Goal: Information Seeking & Learning: Learn about a topic

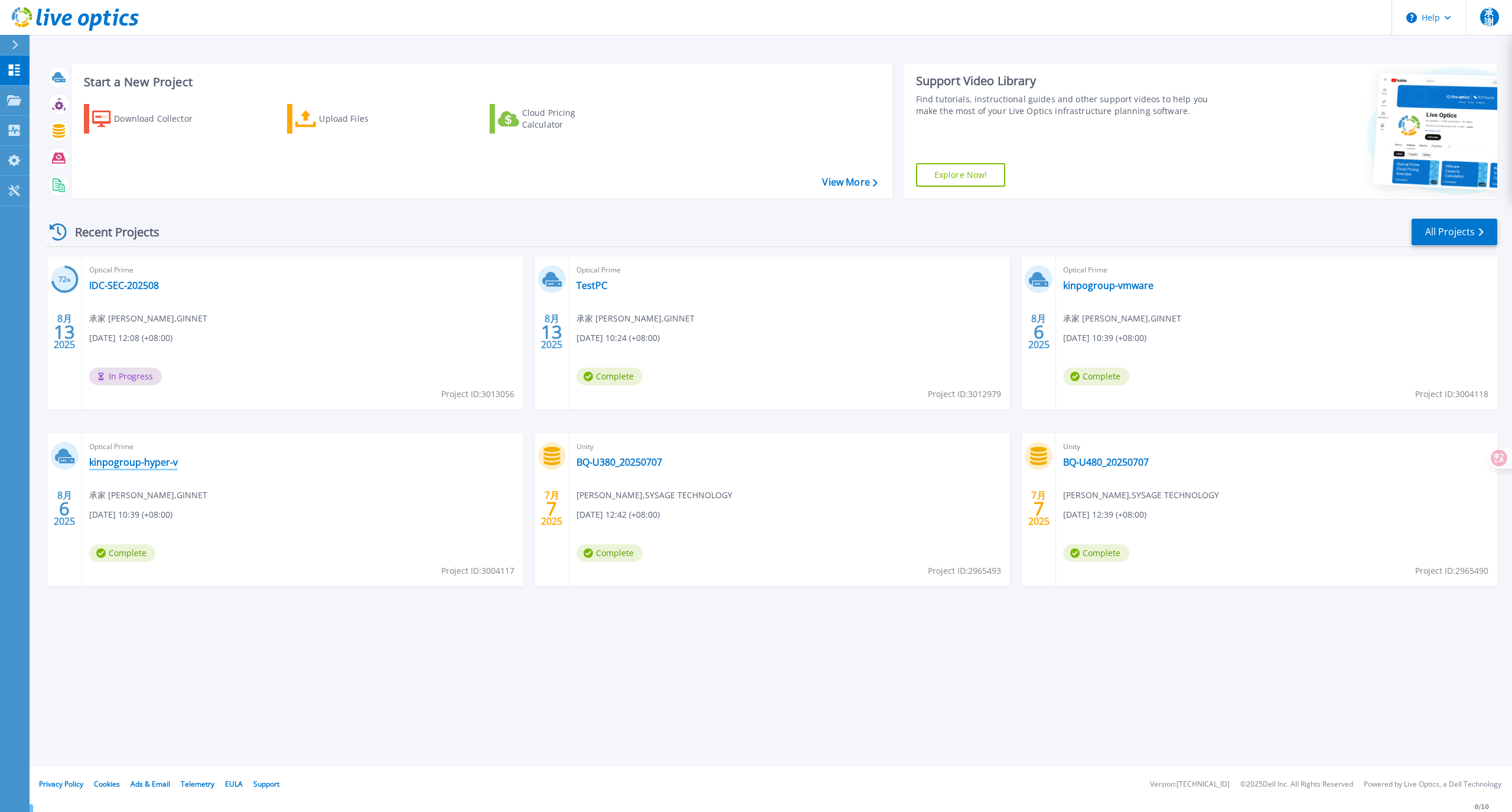
click at [145, 463] on link "kinpogroup-hyper-v" at bounding box center [133, 462] width 88 height 12
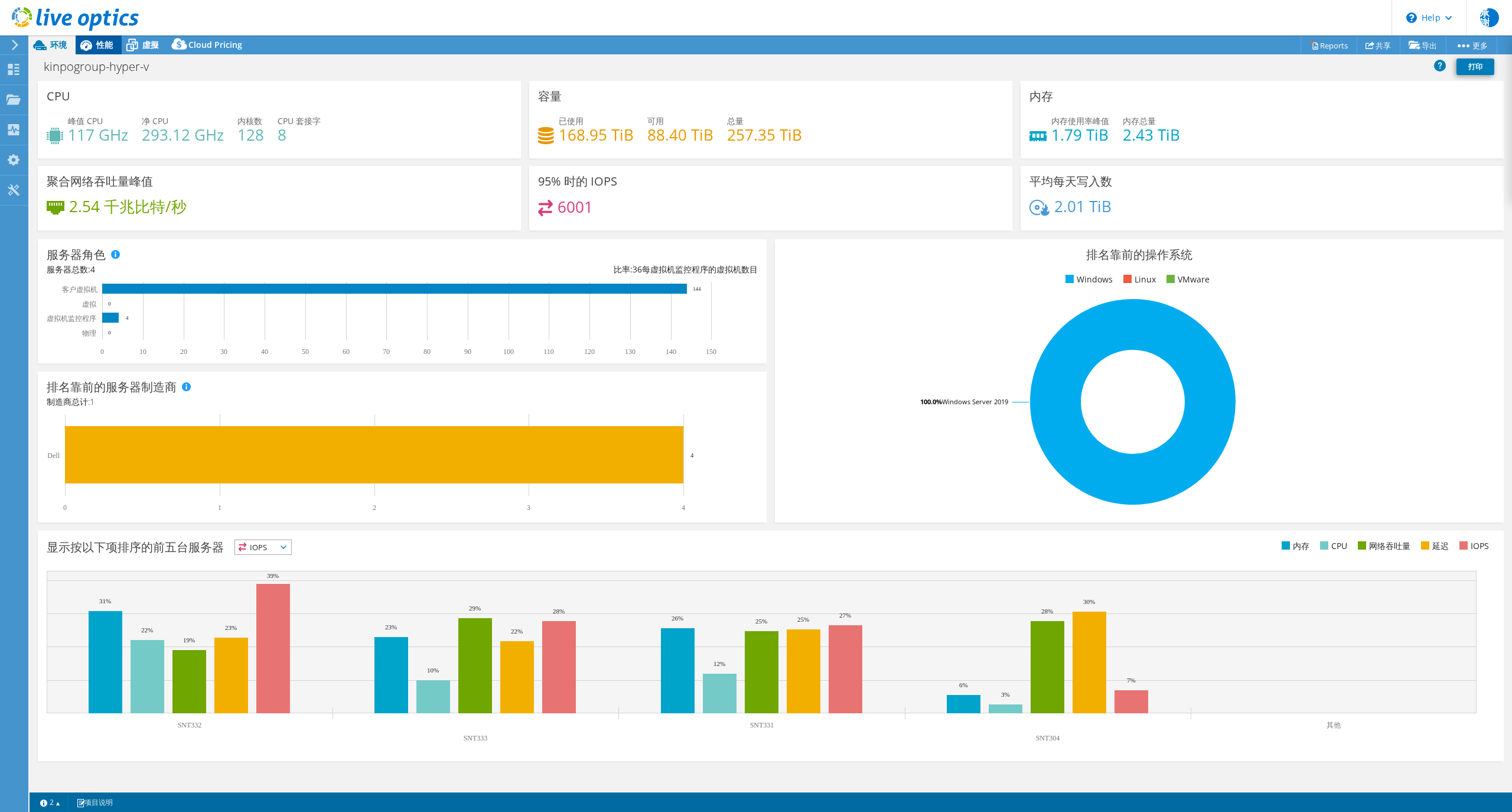
click at [103, 49] on span "性能" at bounding box center [104, 44] width 17 height 11
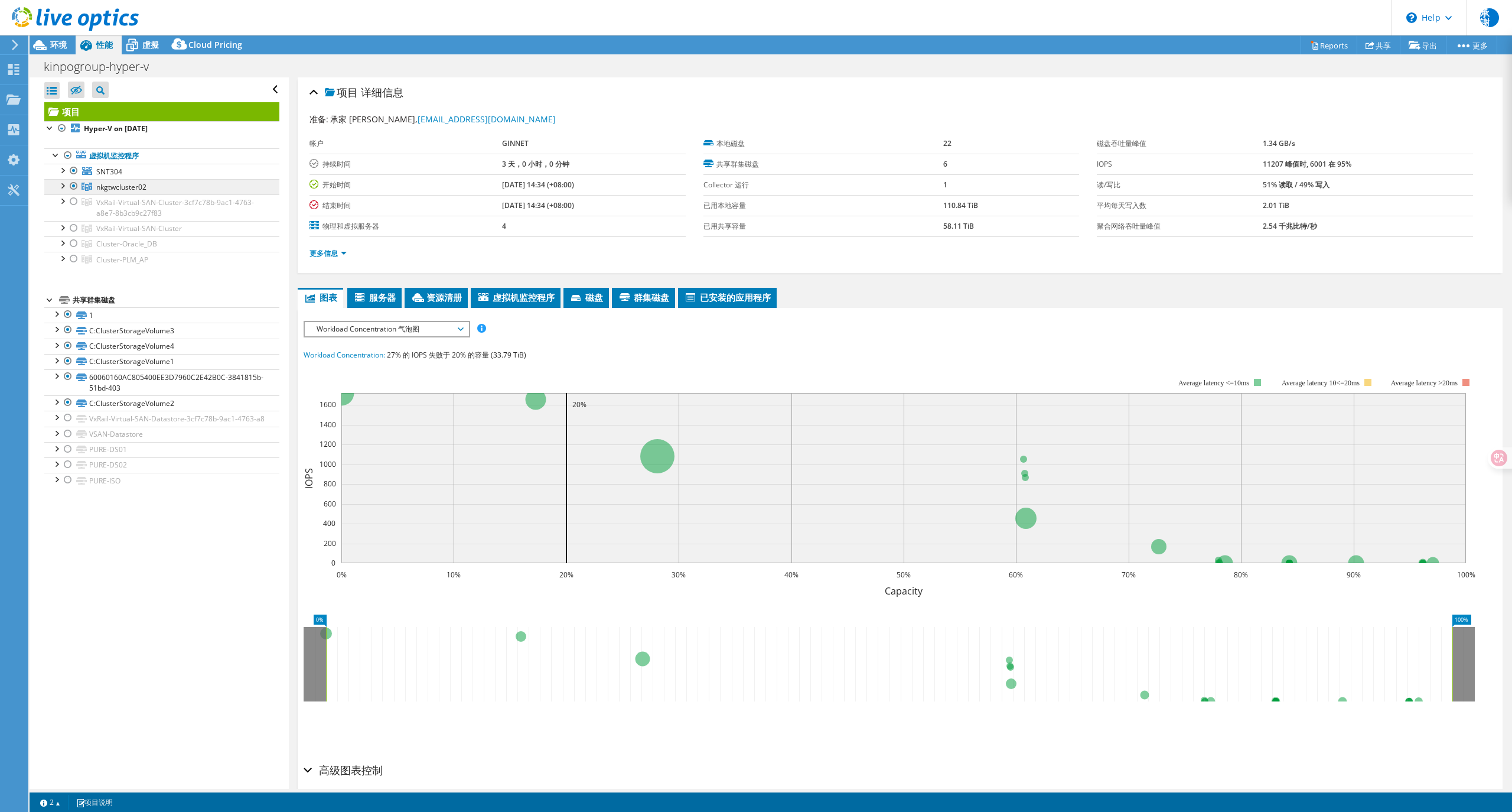
click at [130, 183] on span "nkgtwcluster02" at bounding box center [121, 187] width 50 height 10
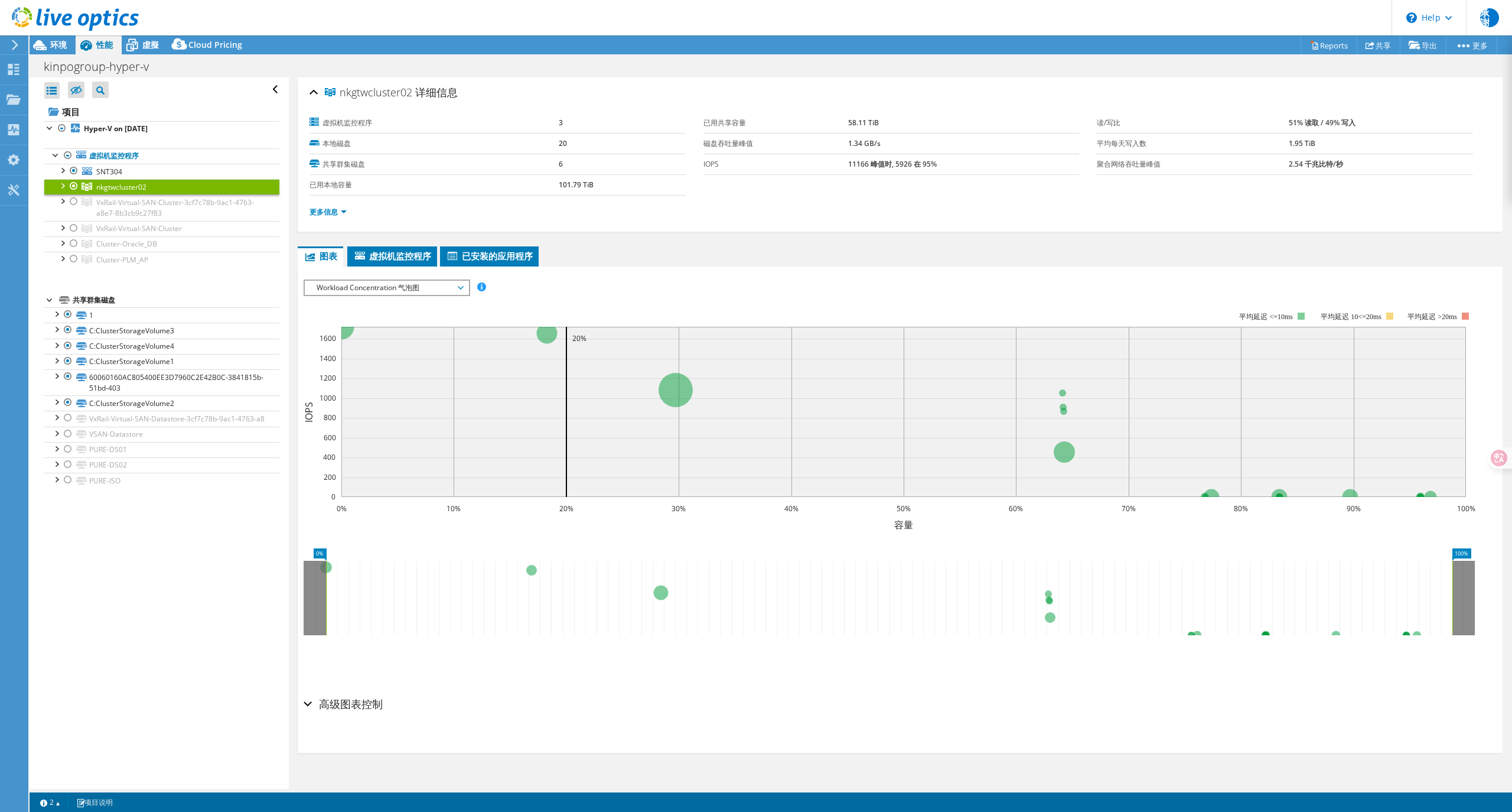
click at [65, 187] on div at bounding box center [62, 185] width 12 height 12
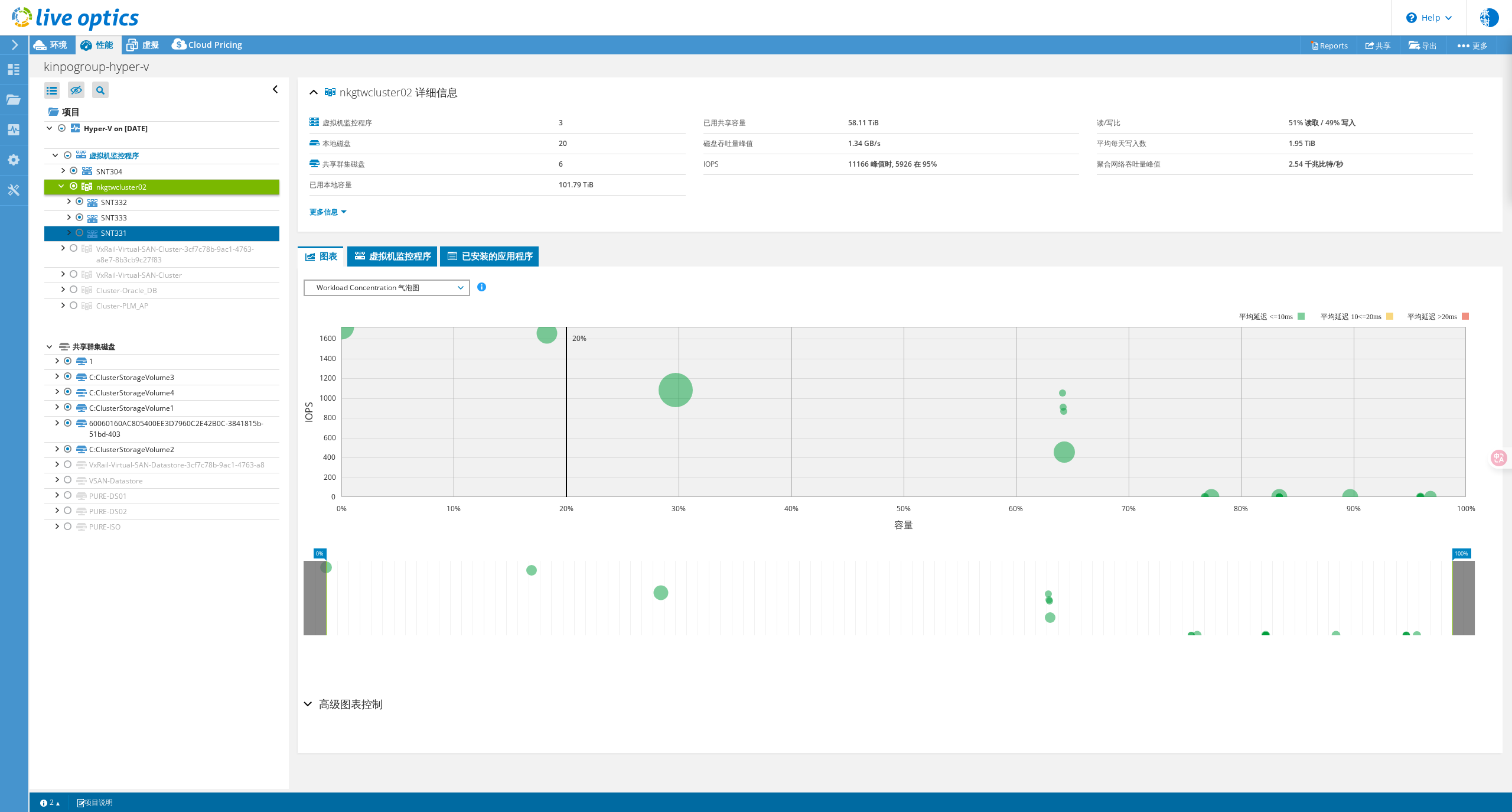
click at [143, 238] on link "SNT331" at bounding box center [162, 233] width 235 height 15
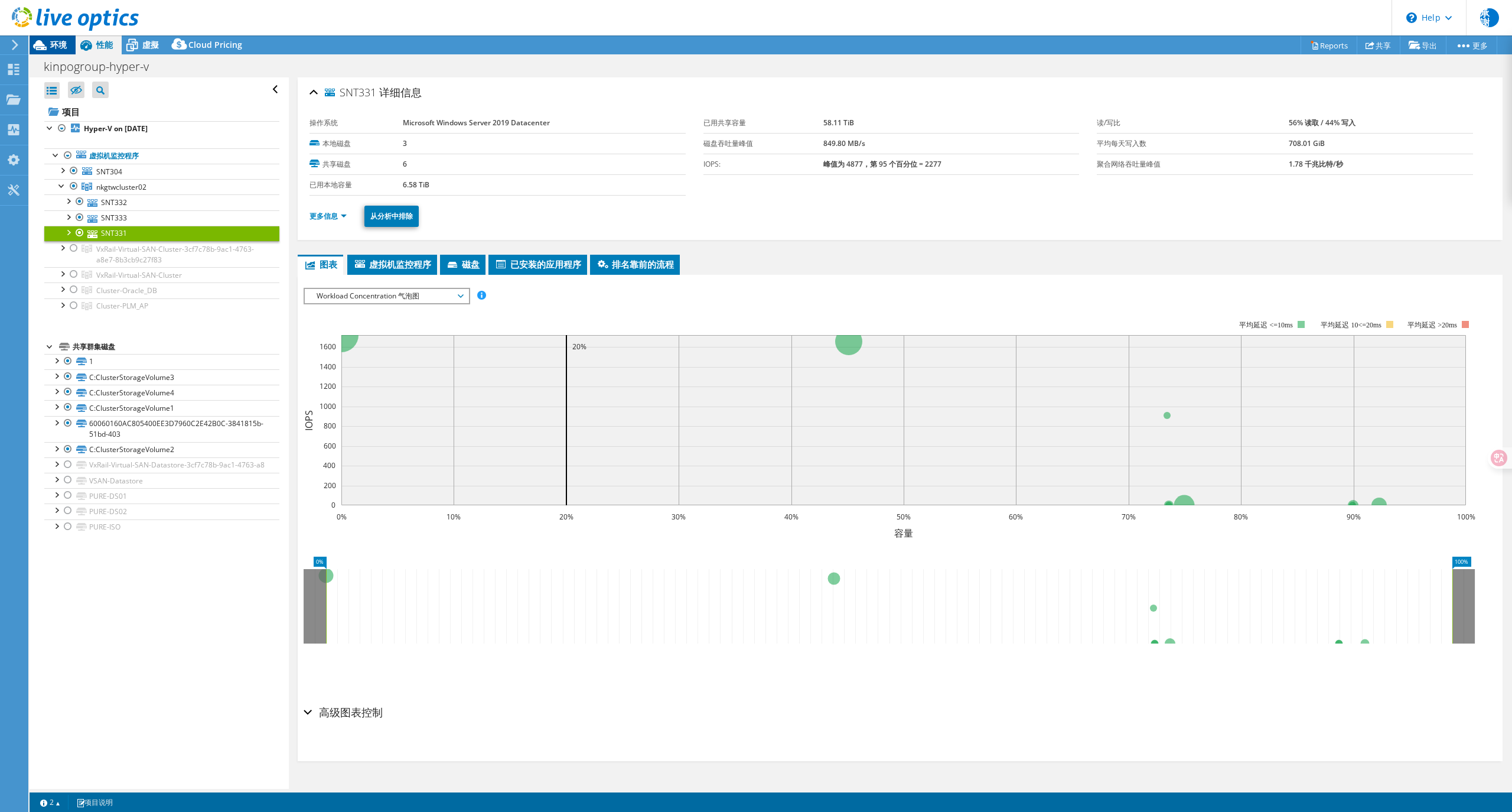
click at [52, 43] on span "环境" at bounding box center [58, 44] width 17 height 11
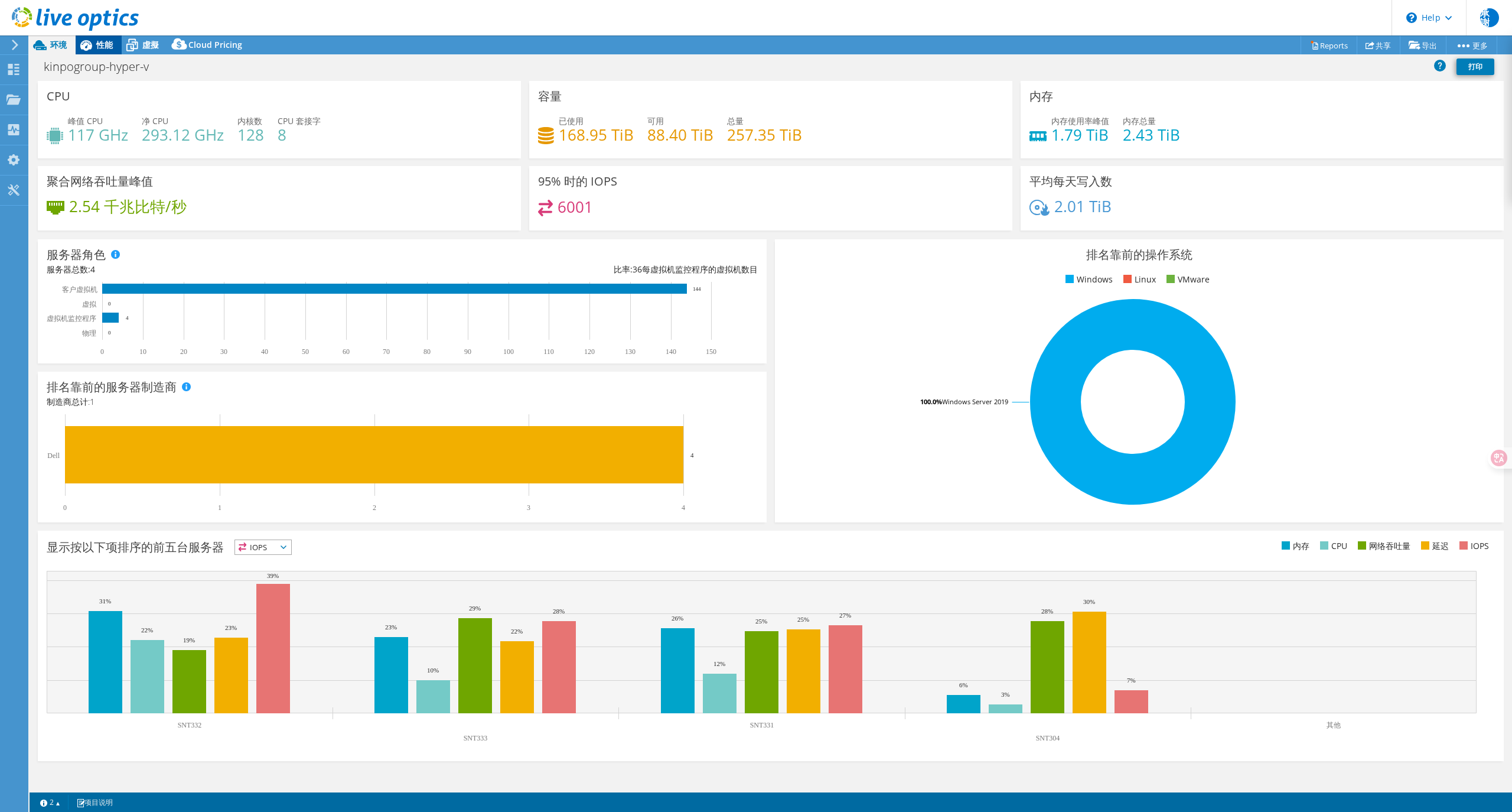
click at [104, 43] on span "性能" at bounding box center [104, 44] width 17 height 11
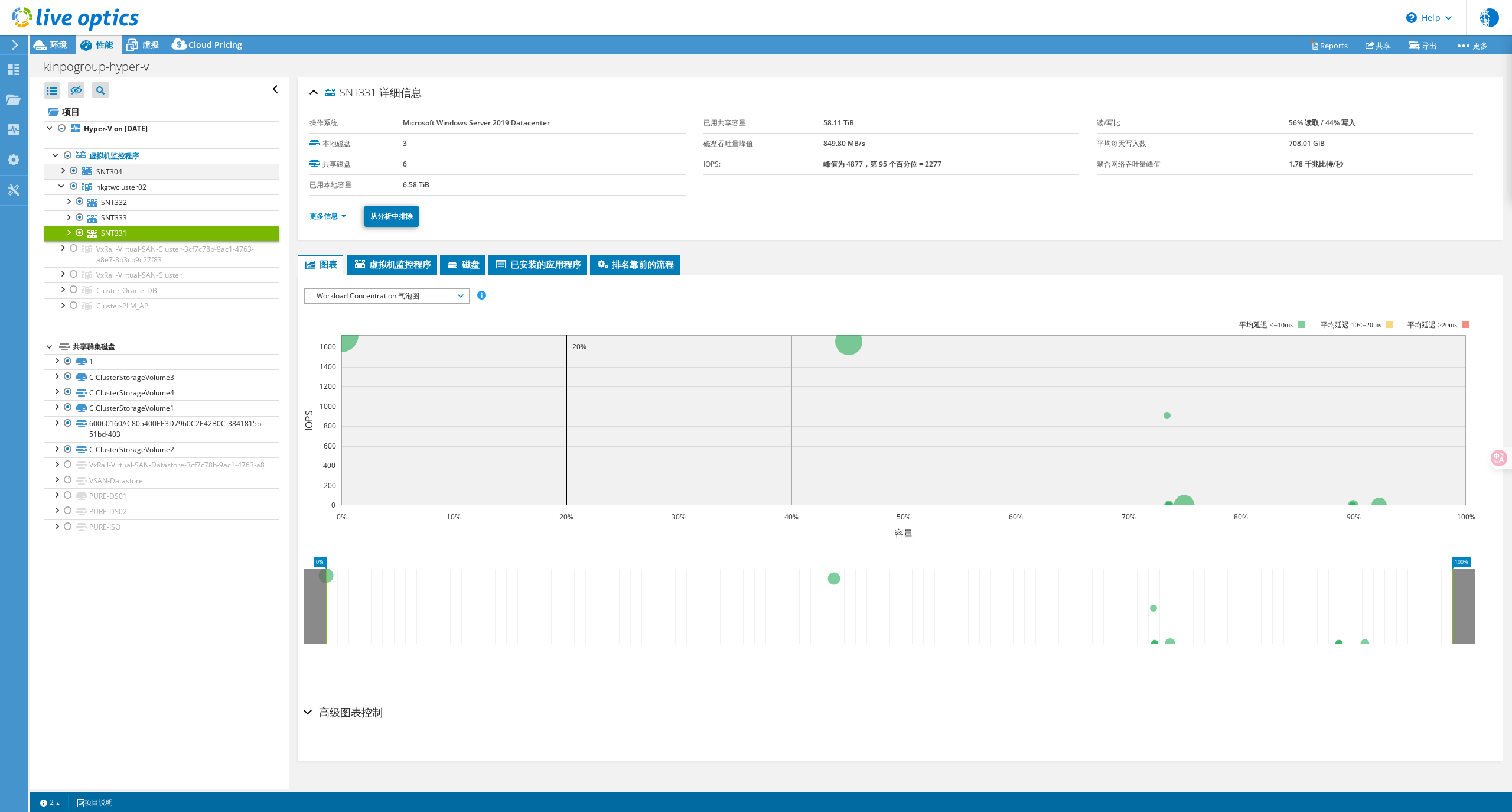
click at [74, 170] on div at bounding box center [74, 171] width 12 height 14
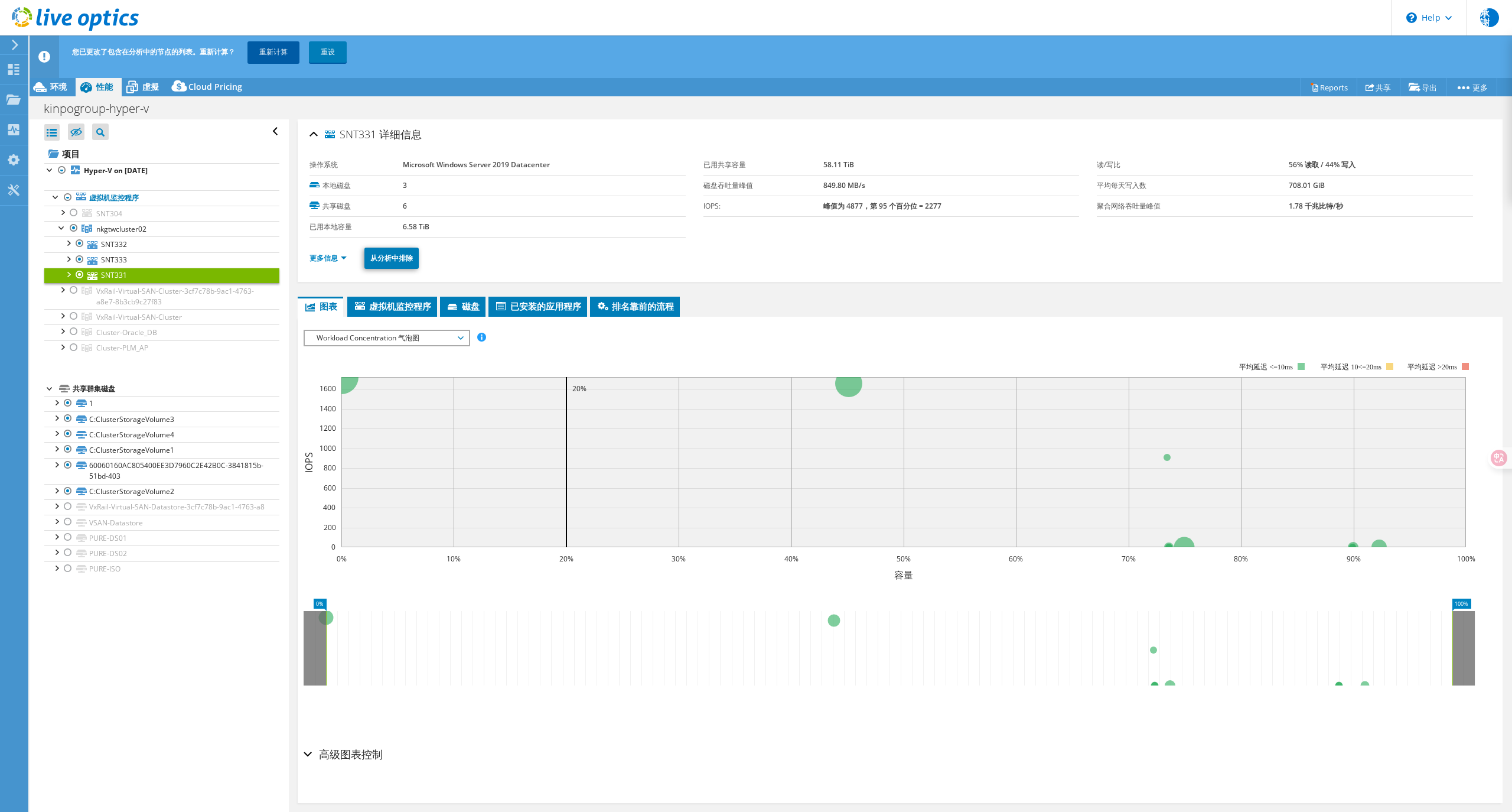
click at [265, 53] on link "重新计算" at bounding box center [273, 51] width 52 height 21
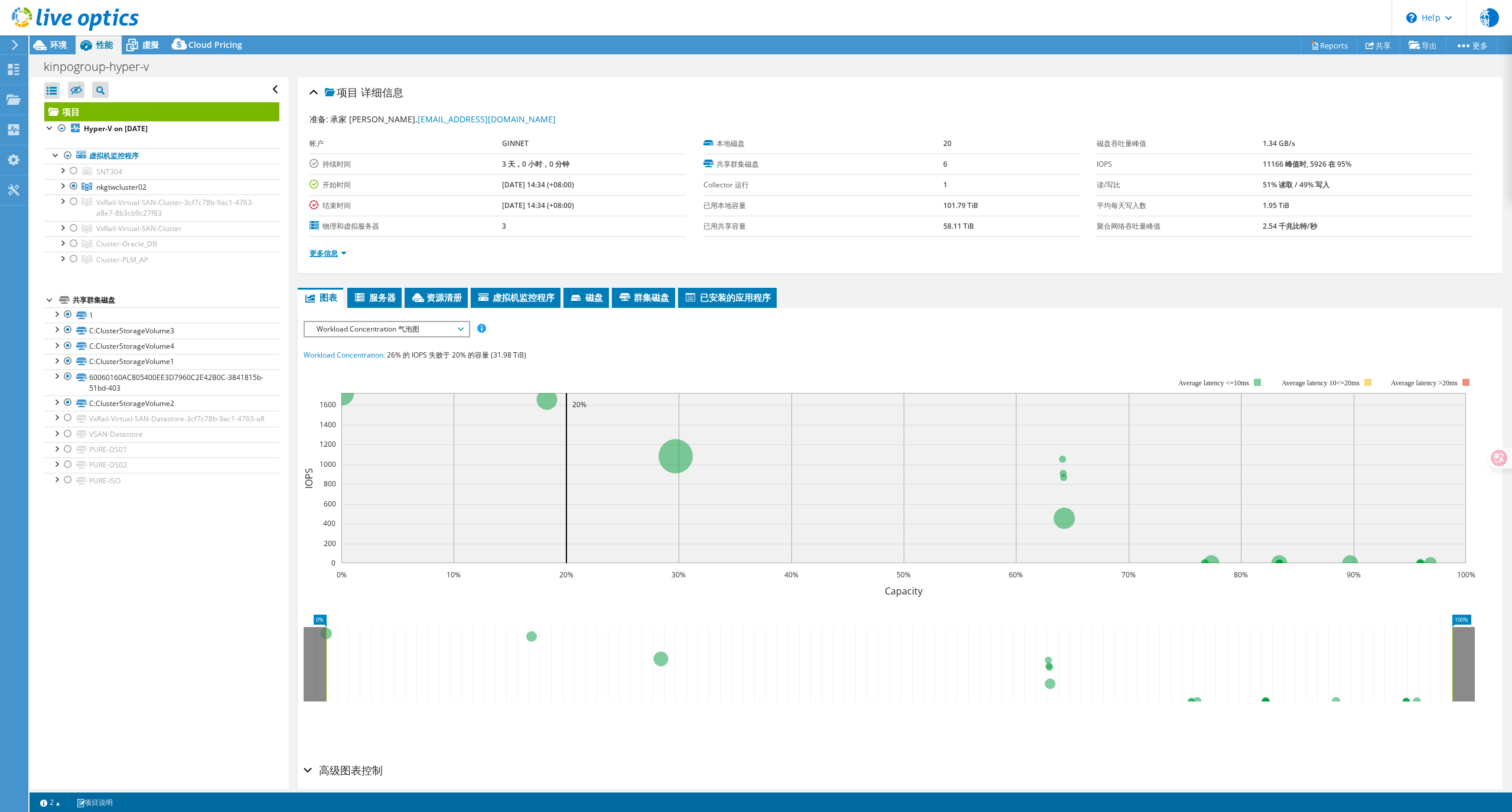
click at [330, 254] on link "更多信息" at bounding box center [328, 253] width 37 height 10
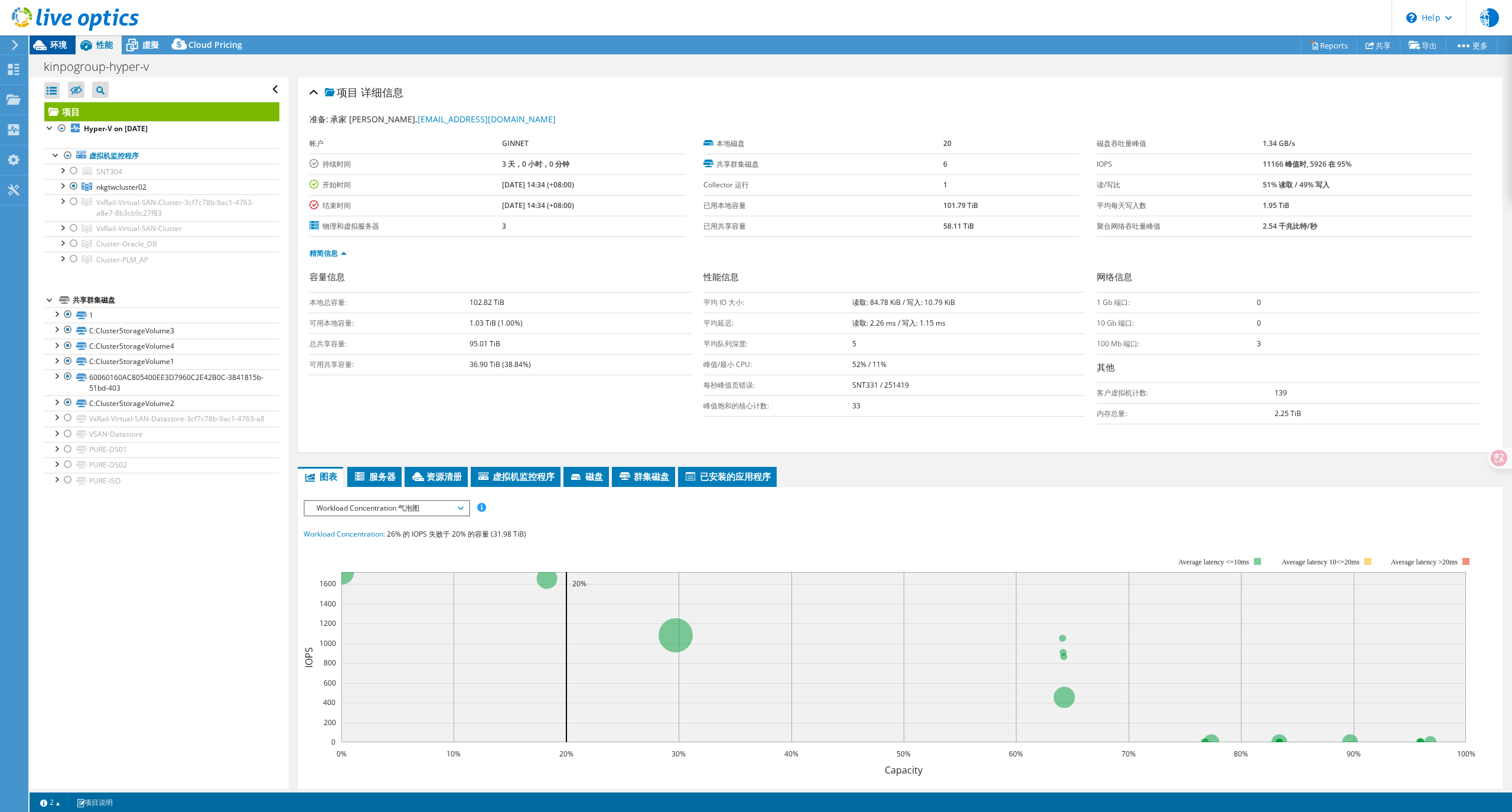
click at [57, 49] on span "环境" at bounding box center [58, 44] width 17 height 11
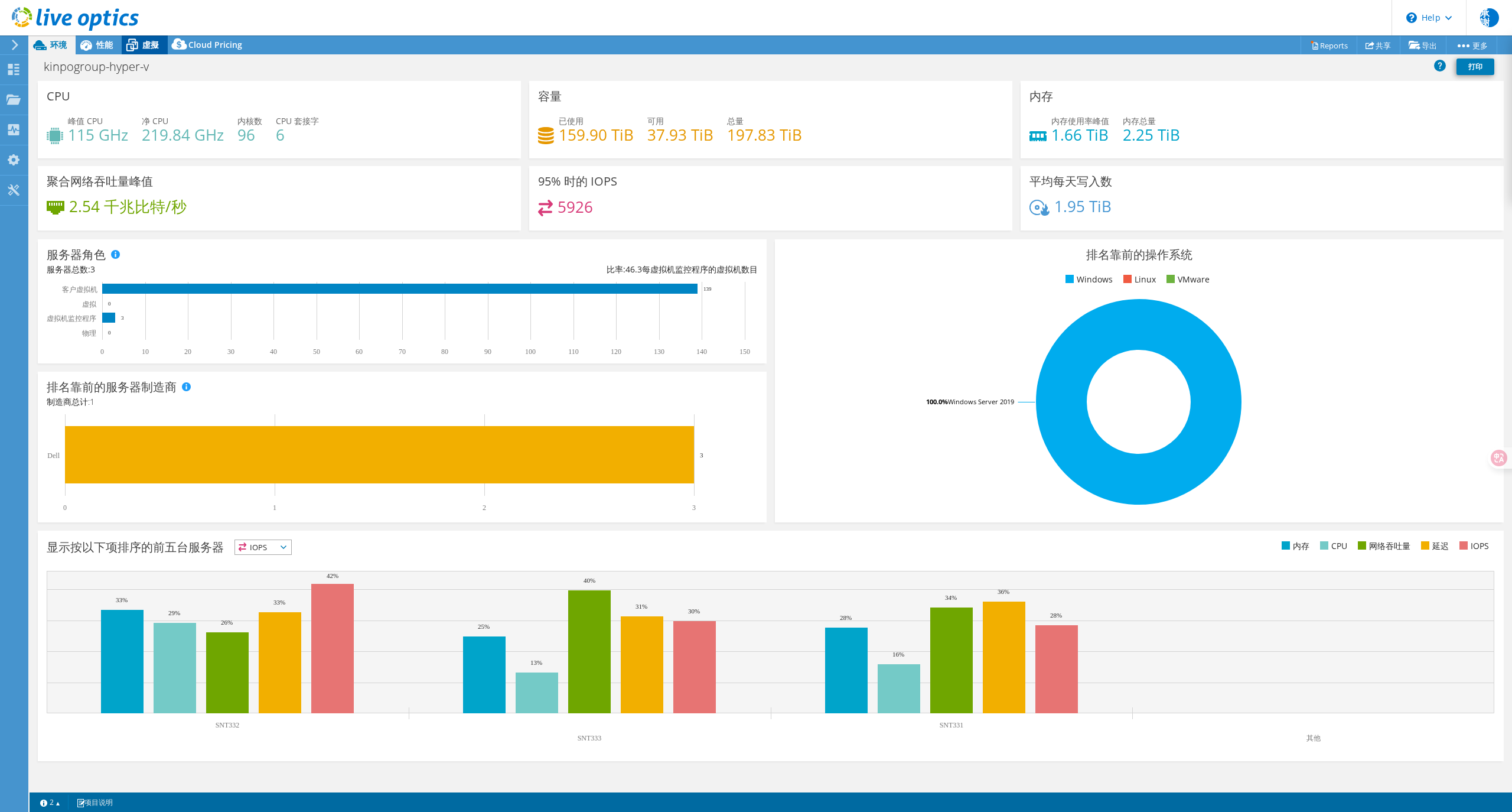
click at [146, 48] on span "虛擬" at bounding box center [150, 44] width 17 height 11
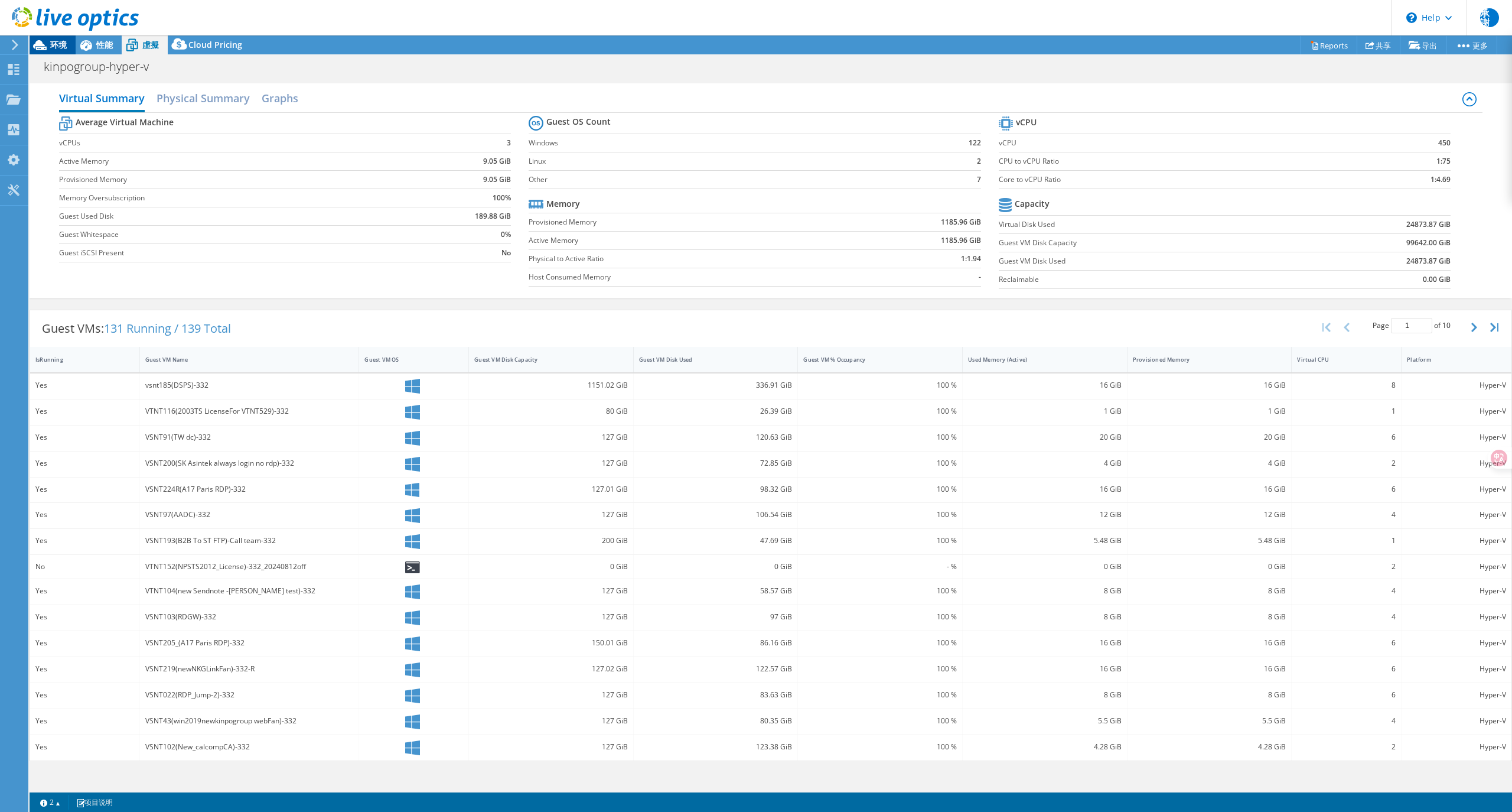
click at [60, 40] on span "环境" at bounding box center [58, 44] width 17 height 11
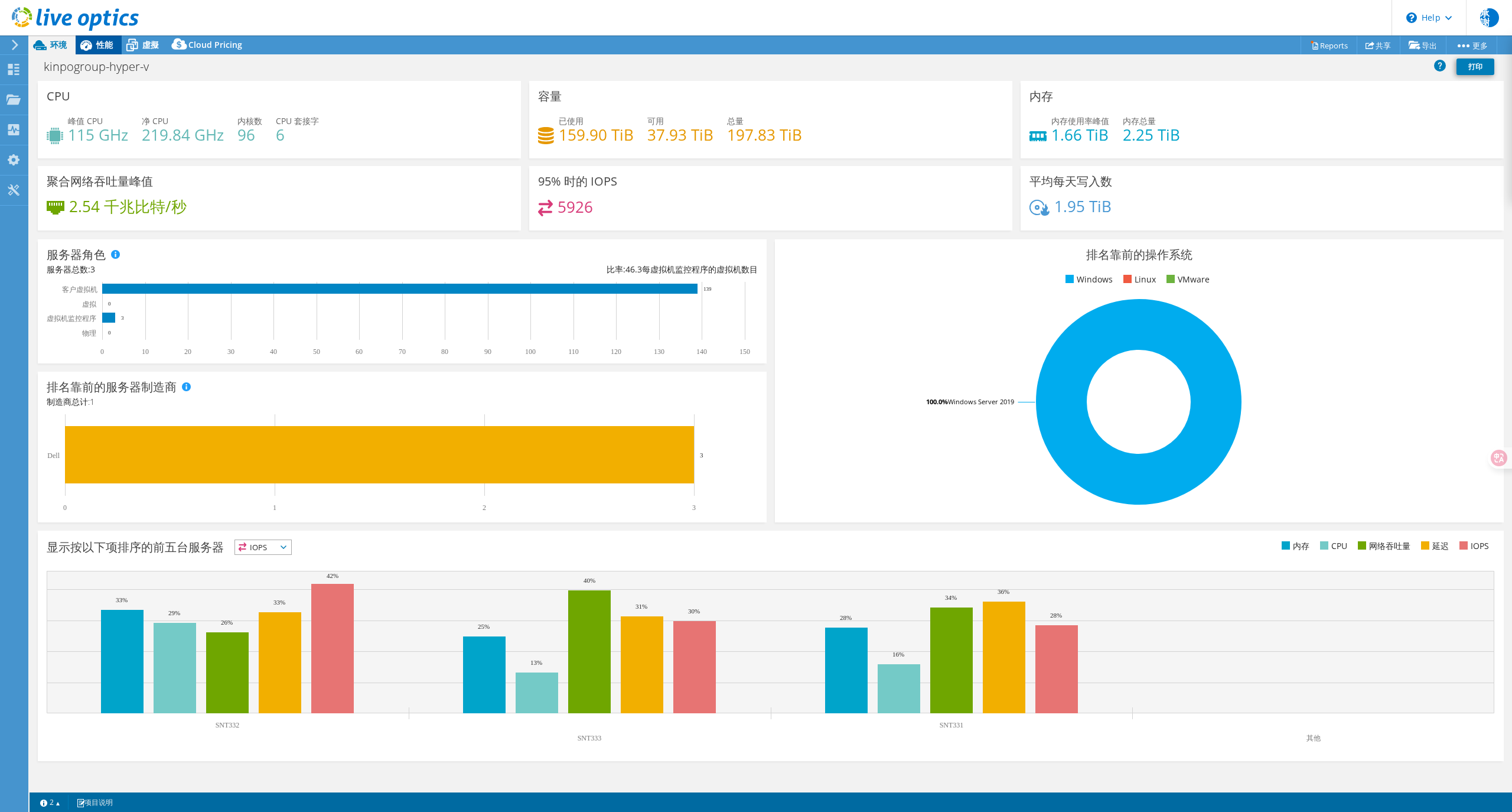
click at [104, 43] on span "性能" at bounding box center [104, 44] width 17 height 11
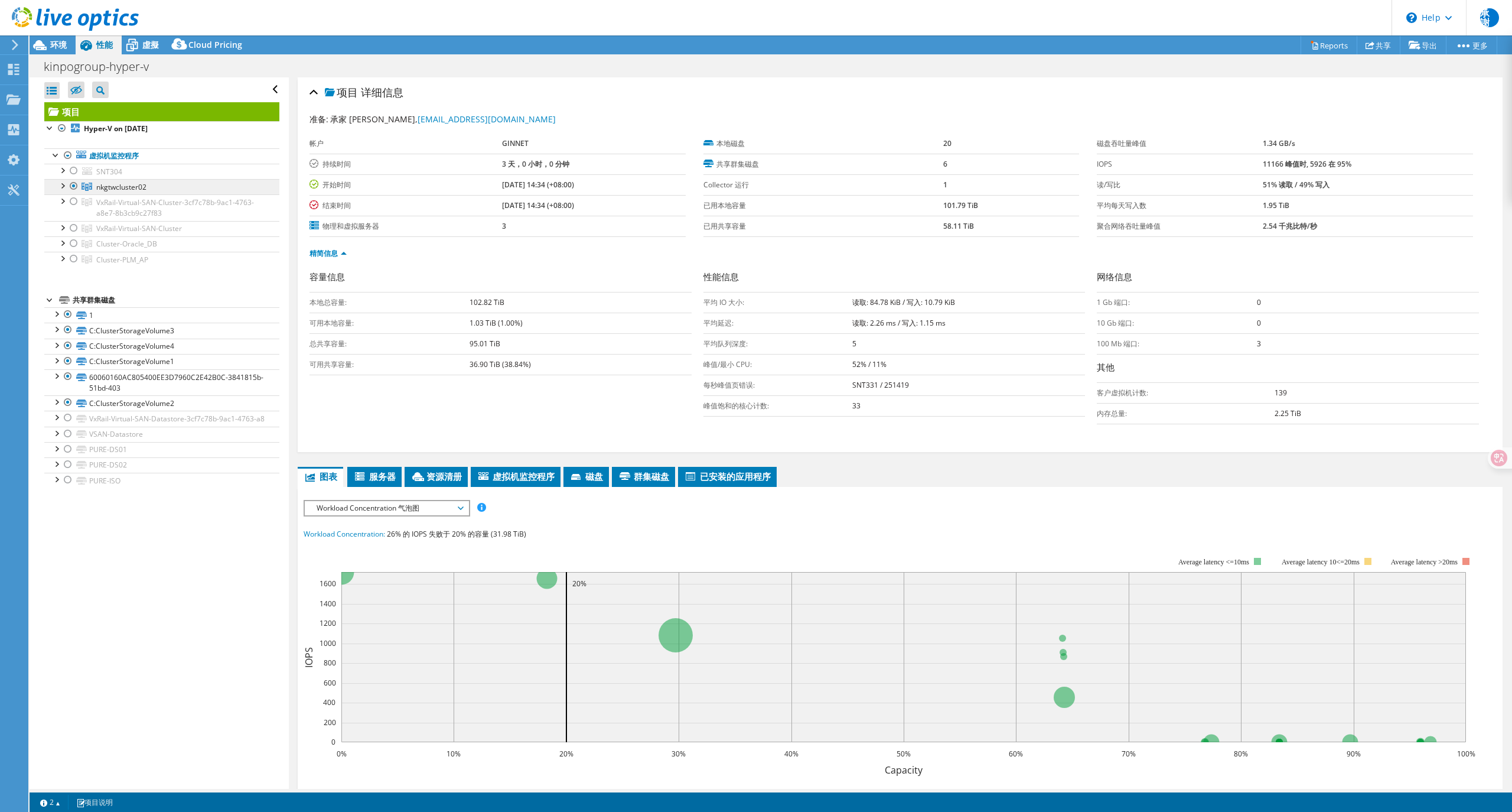
click at [135, 189] on span "nkgtwcluster02" at bounding box center [121, 187] width 50 height 10
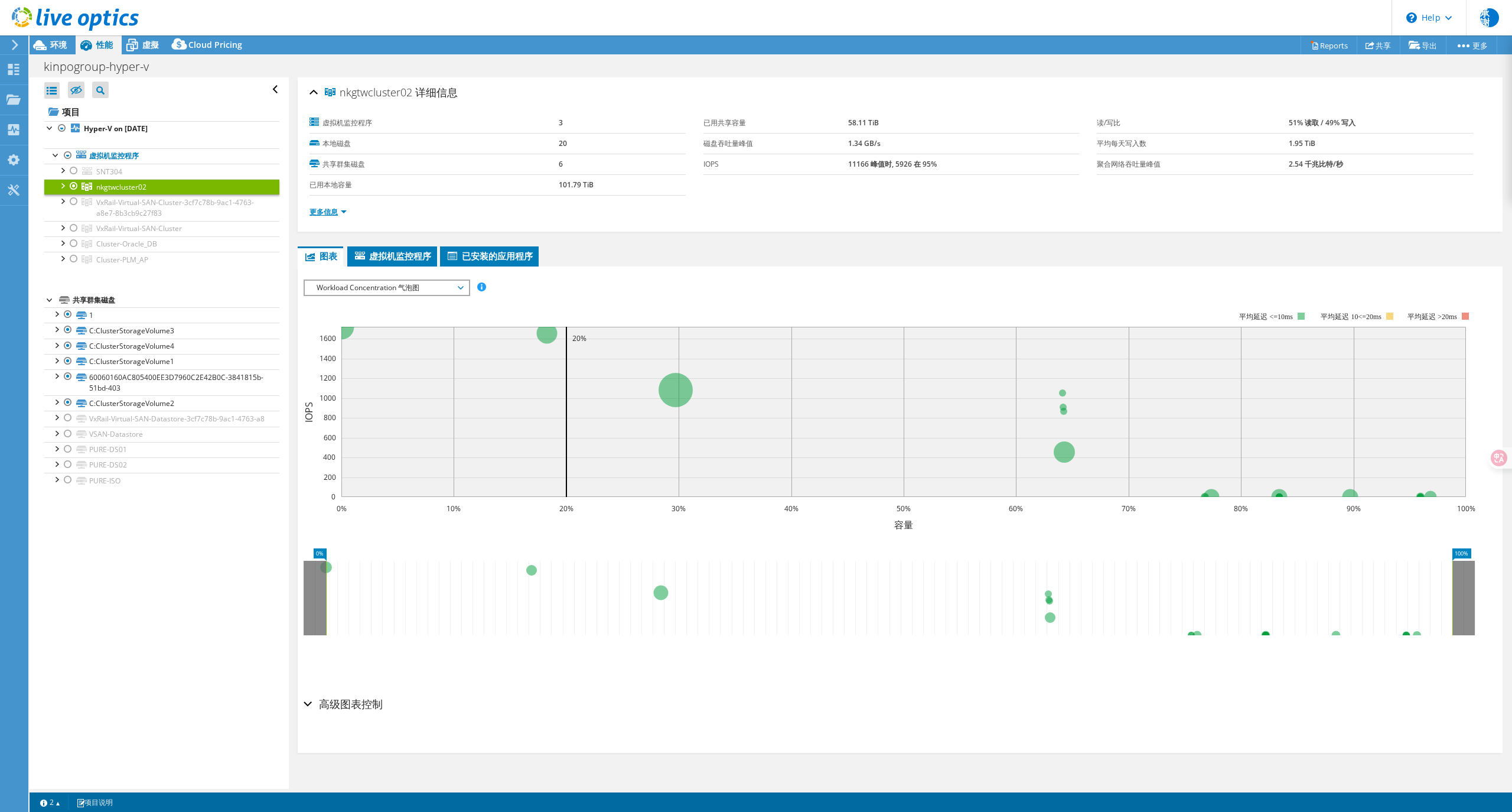
click at [340, 212] on link "更多信息" at bounding box center [328, 212] width 37 height 10
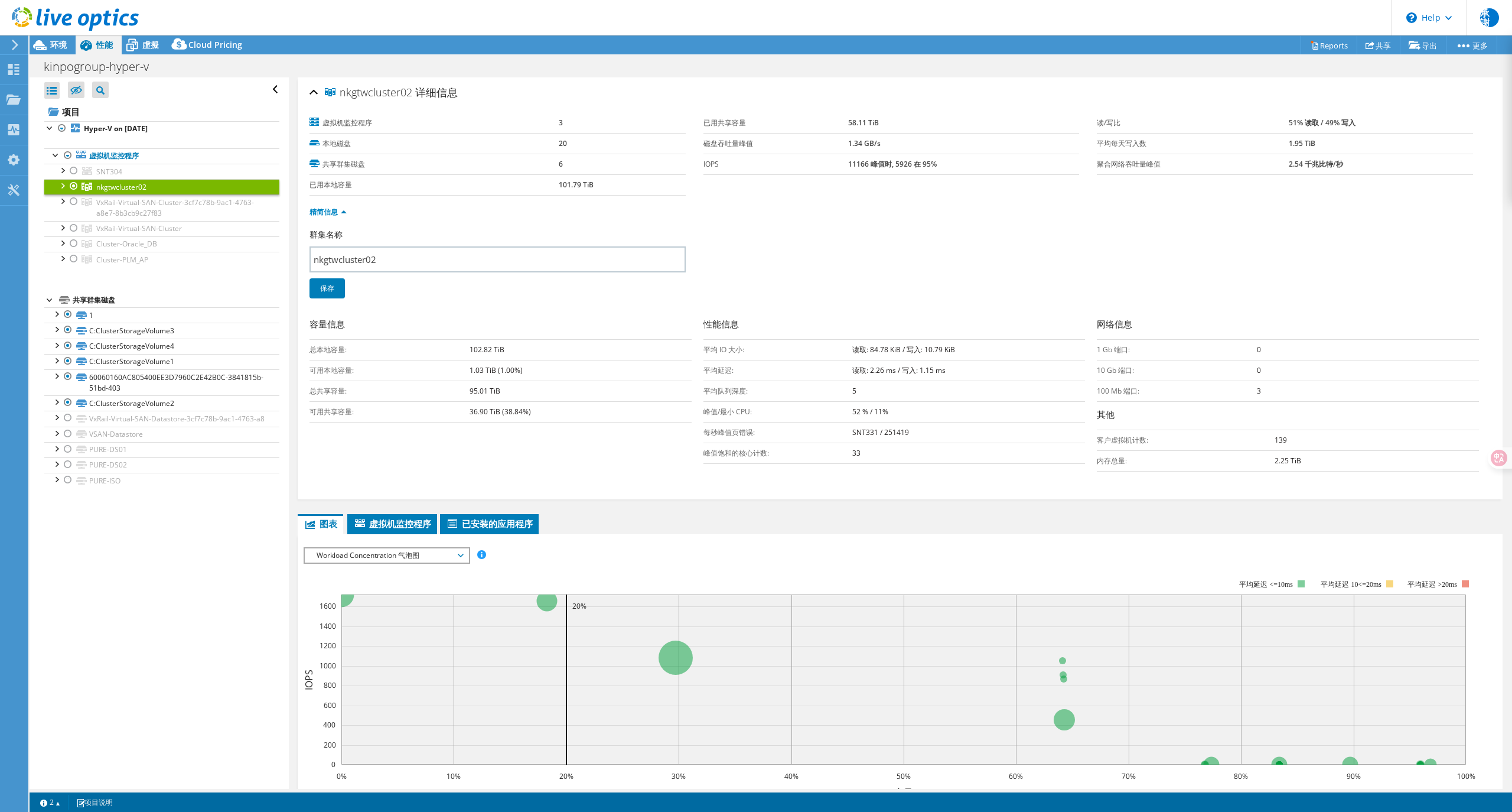
click at [420, 557] on span "Workload Concentration 气泡图" at bounding box center [386, 555] width 151 height 14
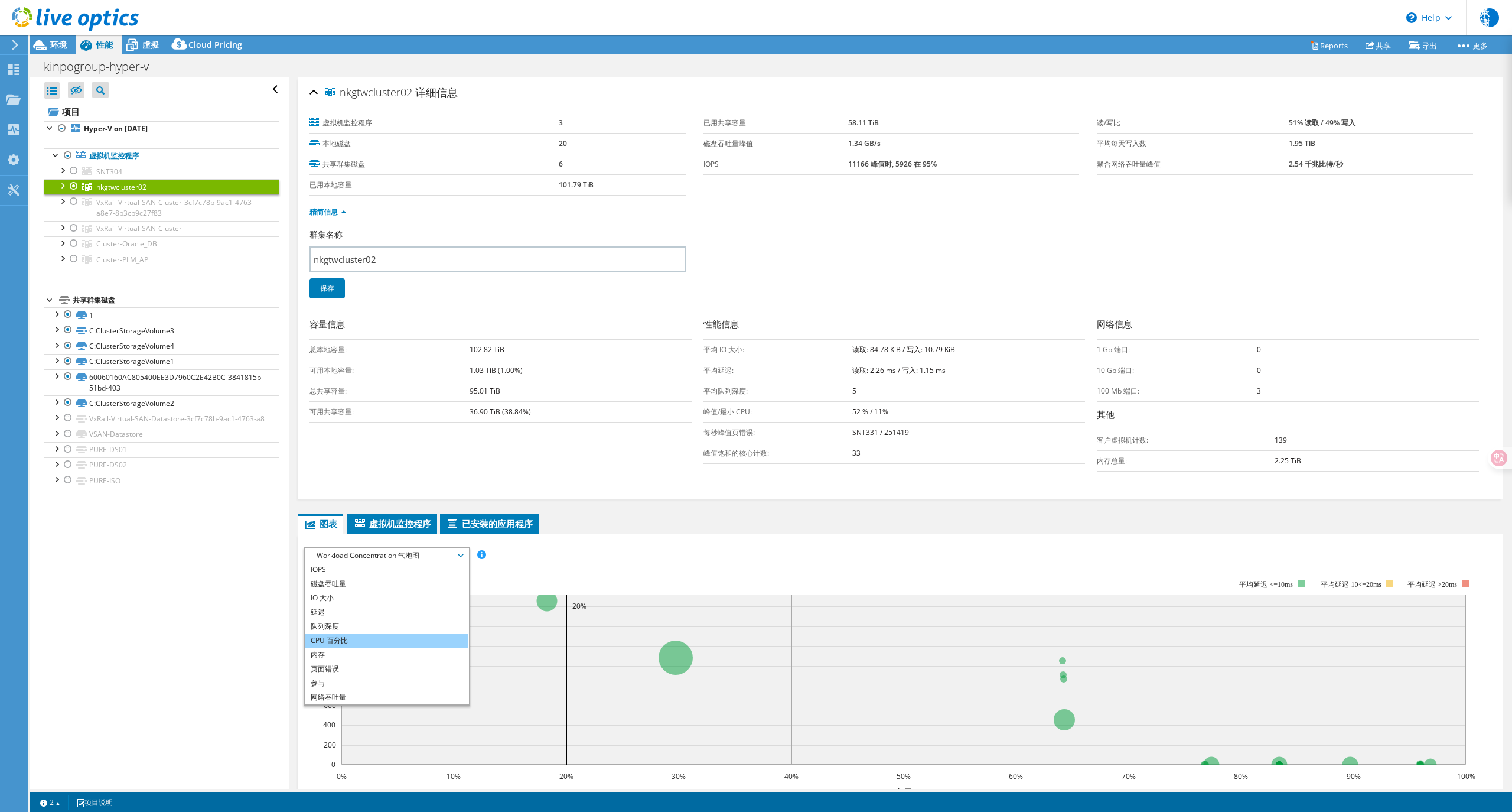
click at [345, 643] on li "CPU 百分比" at bounding box center [386, 640] width 164 height 14
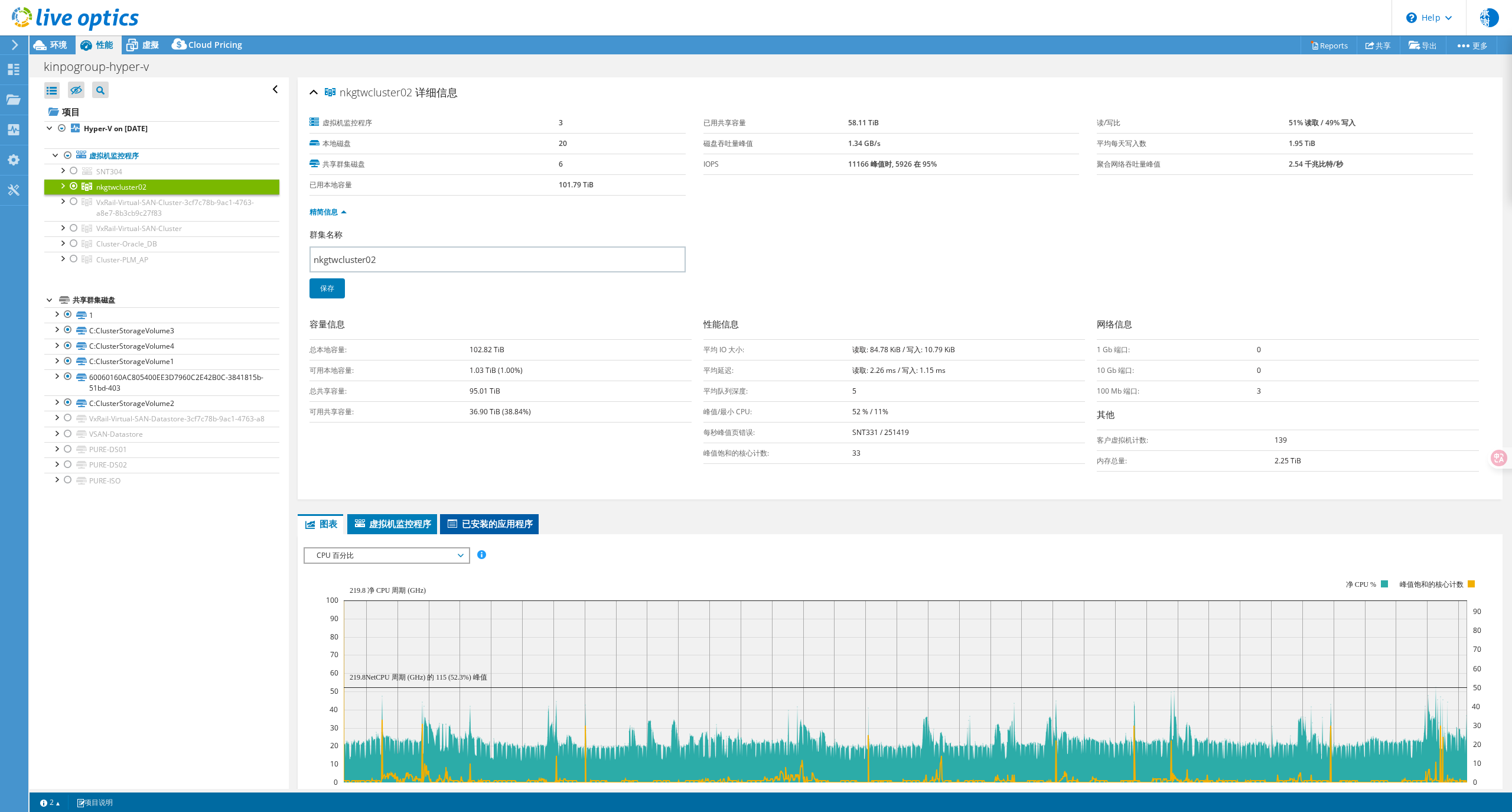
click at [483, 528] on span "已安装的应用程序" at bounding box center [489, 523] width 87 height 12
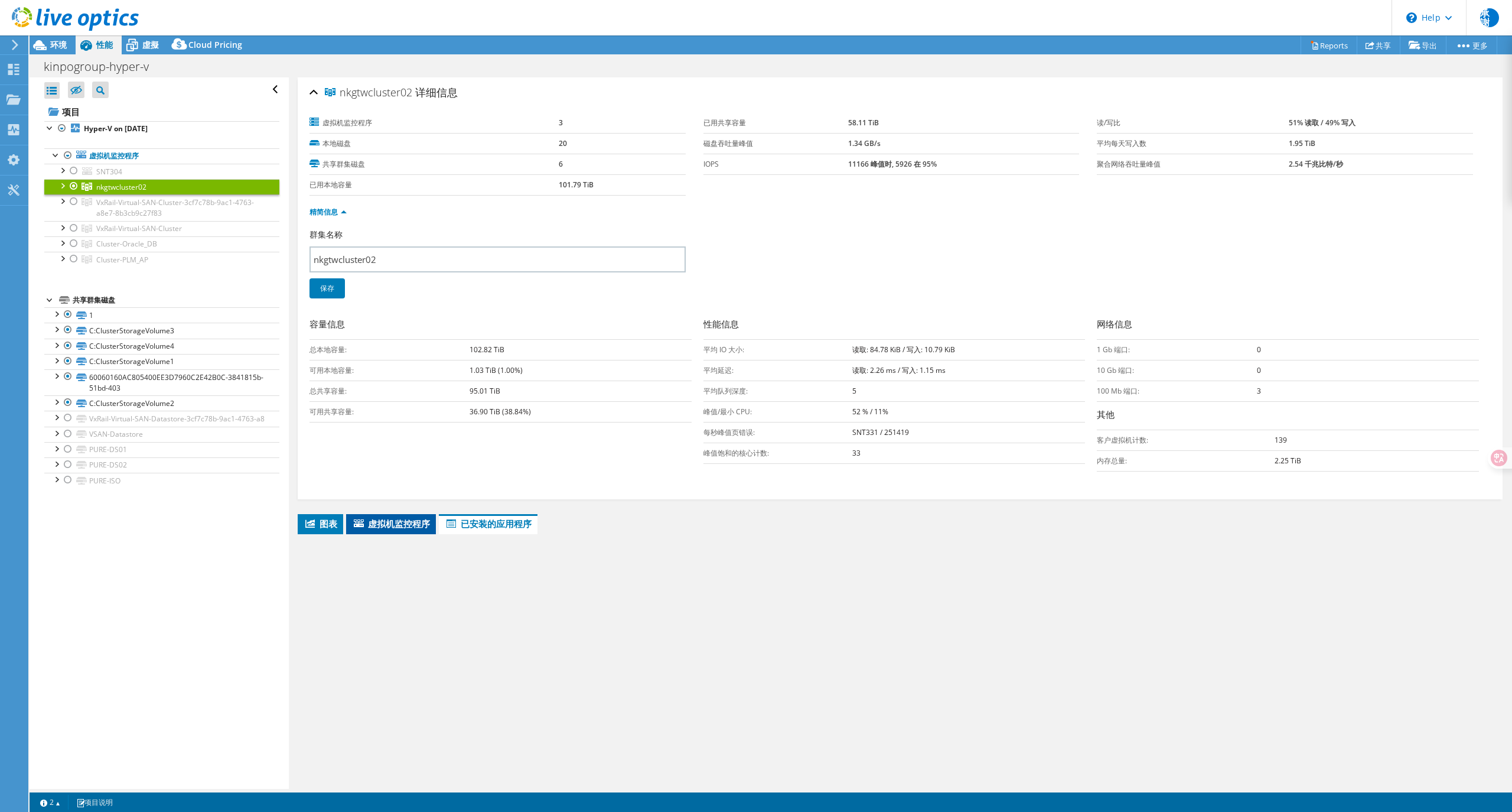
click at [399, 523] on span "虚拟机监控程序" at bounding box center [391, 523] width 78 height 12
